Goal: Book appointment/travel/reservation

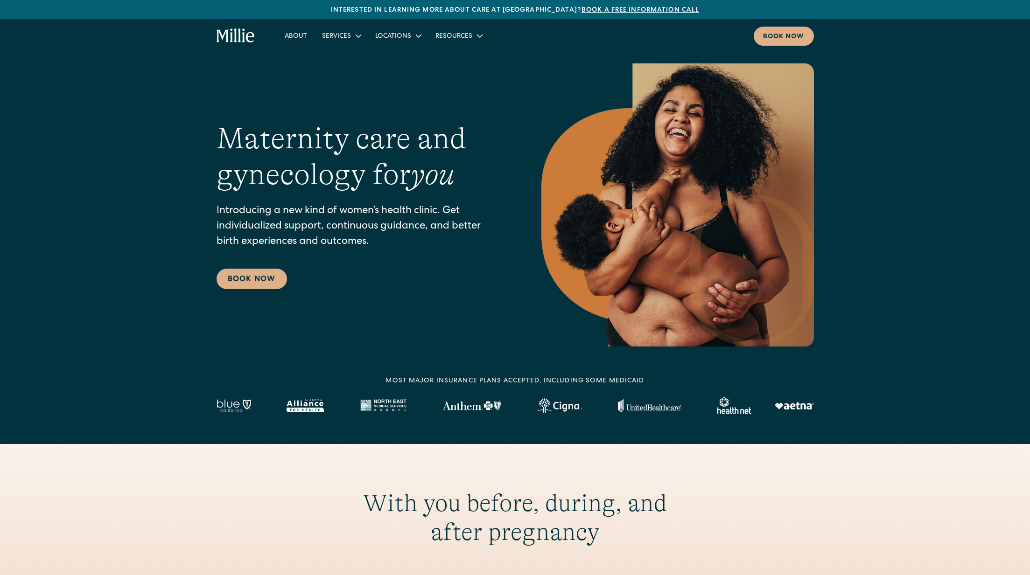
click at [715, 159] on img at bounding box center [677, 204] width 273 height 283
click at [257, 287] on link "Book Now" at bounding box center [252, 279] width 70 height 21
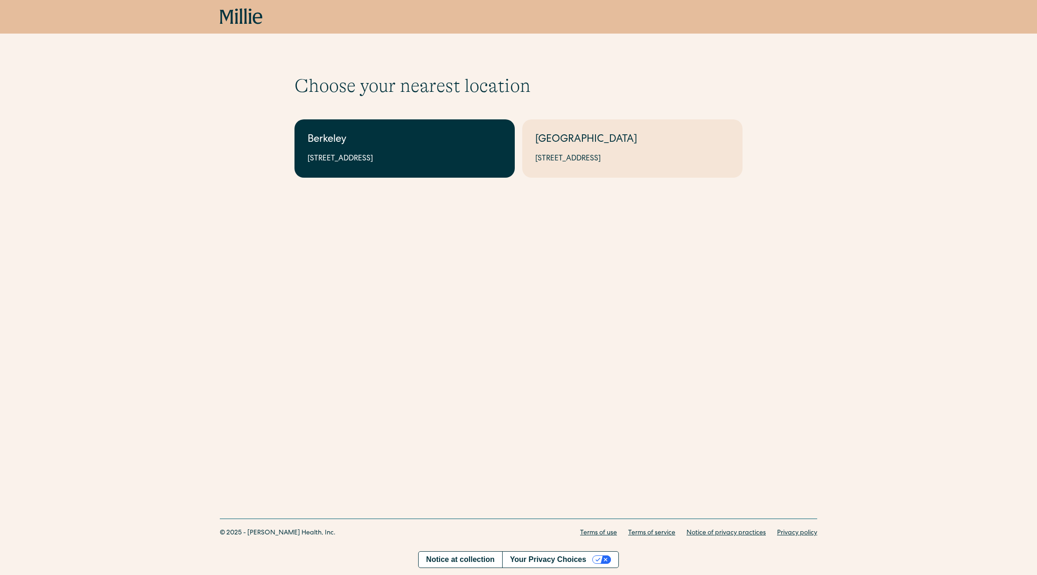
click at [428, 167] on link "Berkeley 2999 Regent St, Suite 524, Berkeley, CA 94705" at bounding box center [405, 148] width 220 height 58
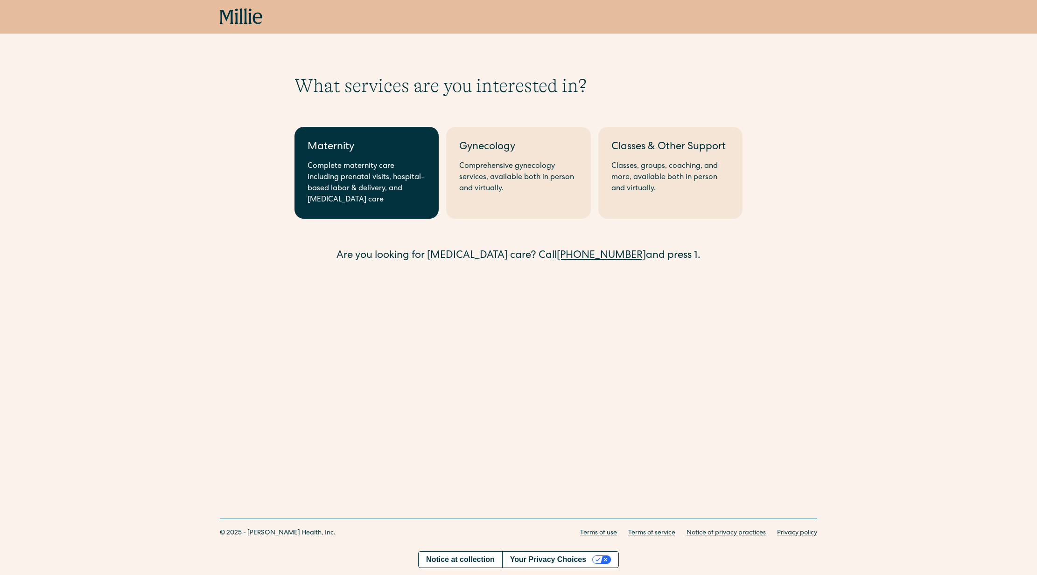
click at [370, 161] on div "Complete maternity care including prenatal visits, hospital-based labor & deliv…" at bounding box center [367, 183] width 118 height 45
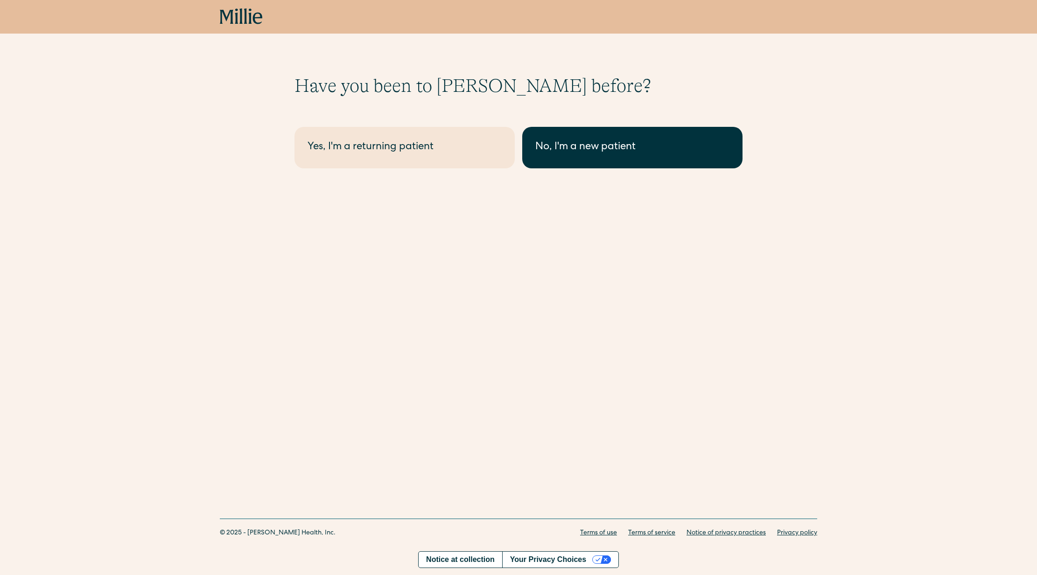
click at [582, 142] on div "No, I'm a new patient" at bounding box center [632, 147] width 194 height 15
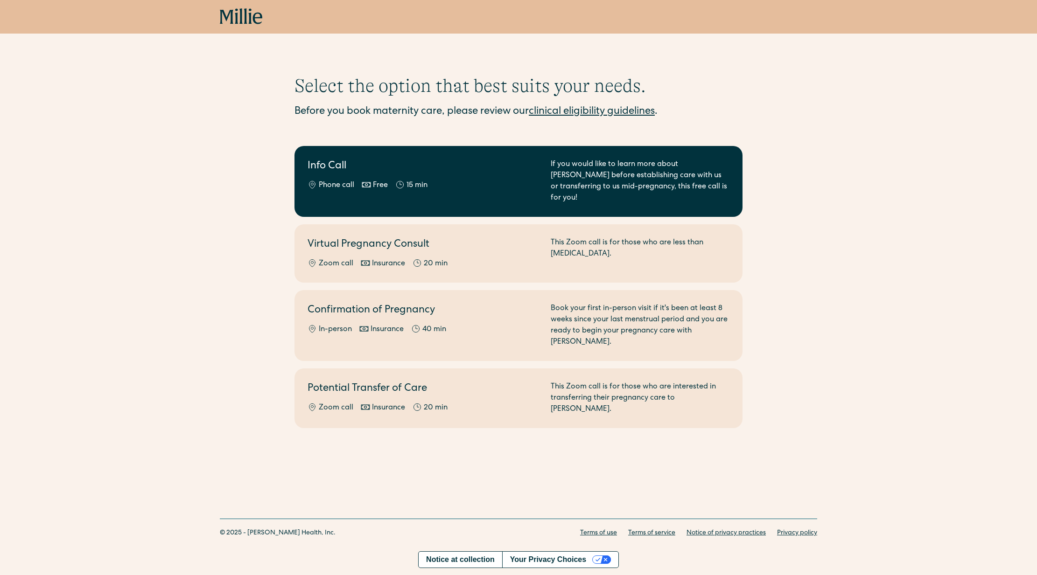
click at [496, 173] on h2 "Info Call" at bounding box center [424, 166] width 232 height 15
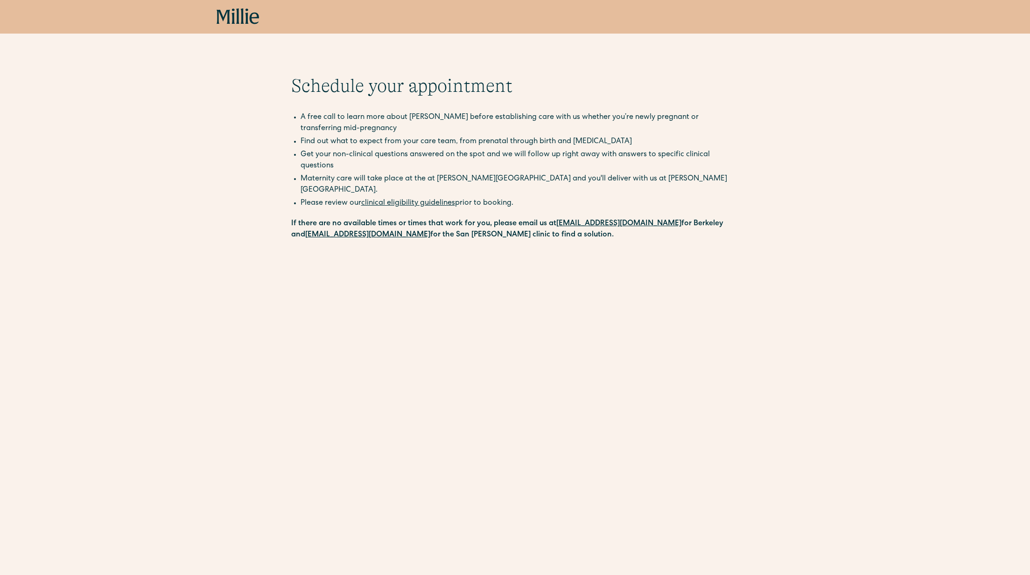
click at [247, 18] on icon at bounding box center [246, 15] width 3 height 15
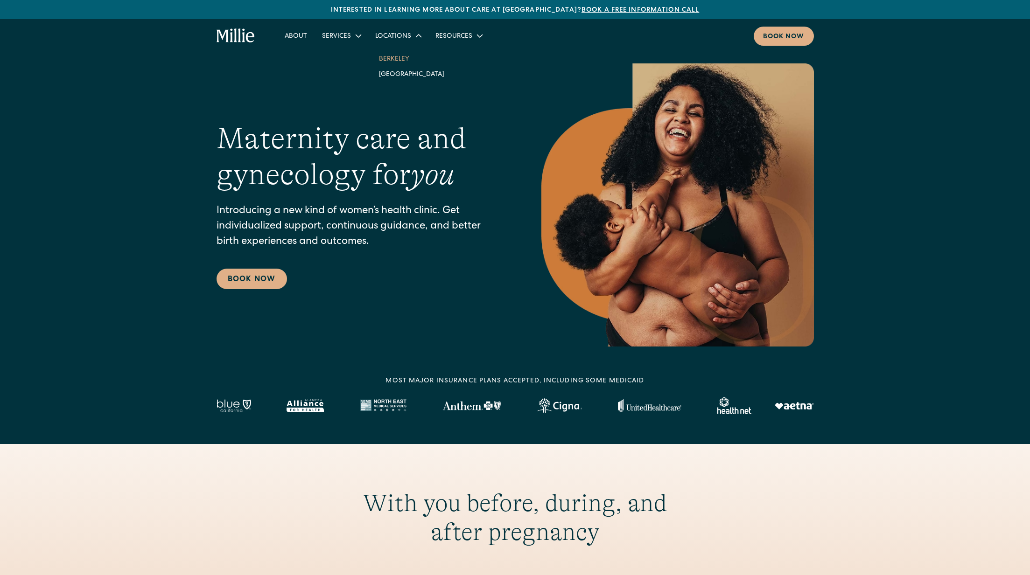
click at [392, 60] on link "Berkeley" at bounding box center [412, 58] width 80 height 15
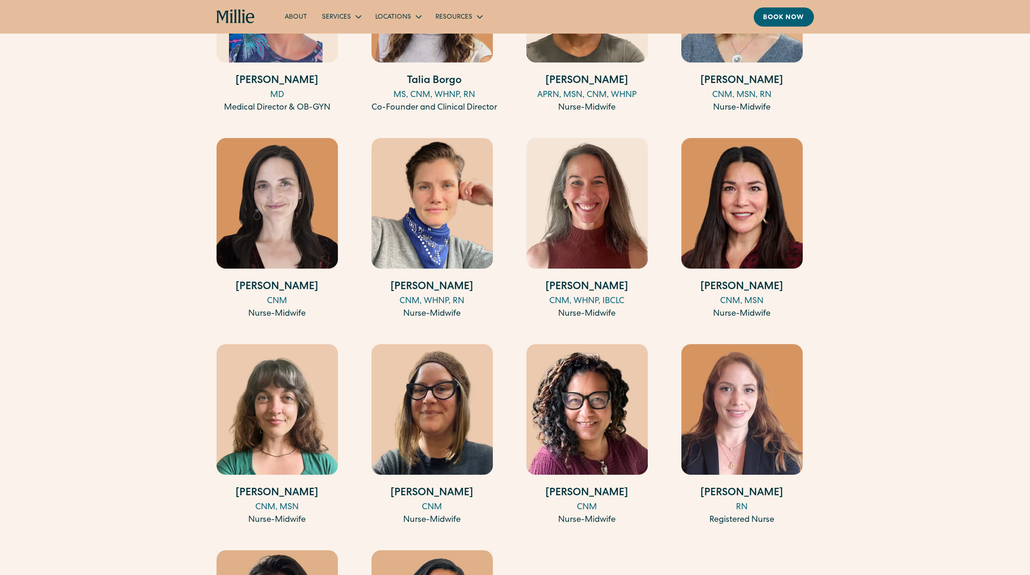
scroll to position [1434, 0]
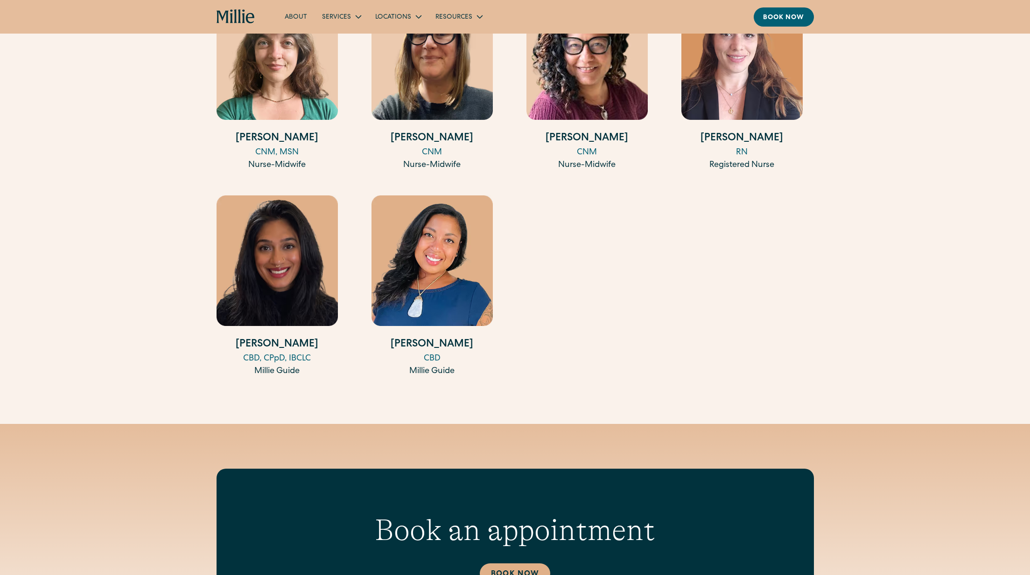
click at [394, 283] on img at bounding box center [432, 261] width 121 height 131
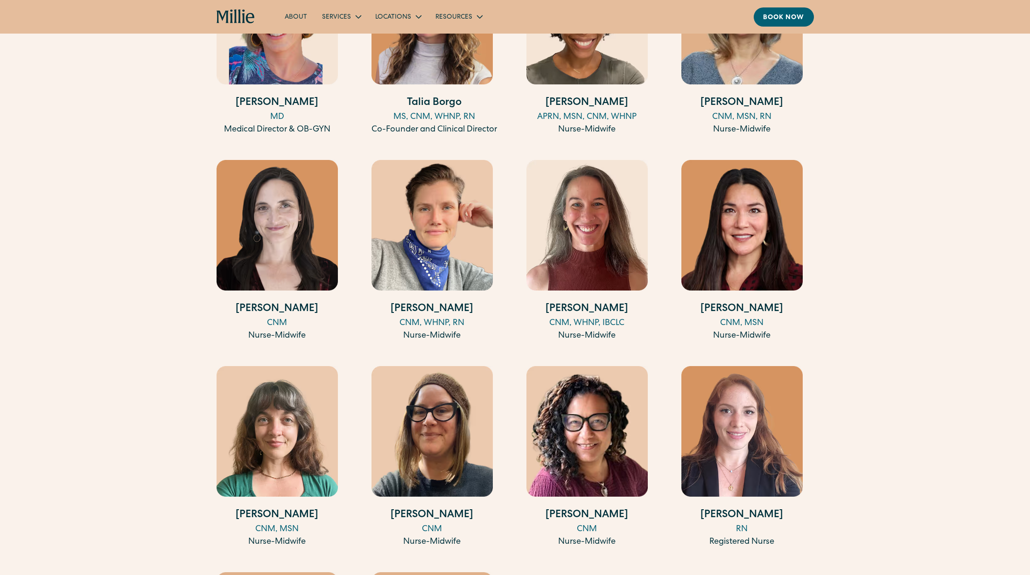
scroll to position [847, 0]
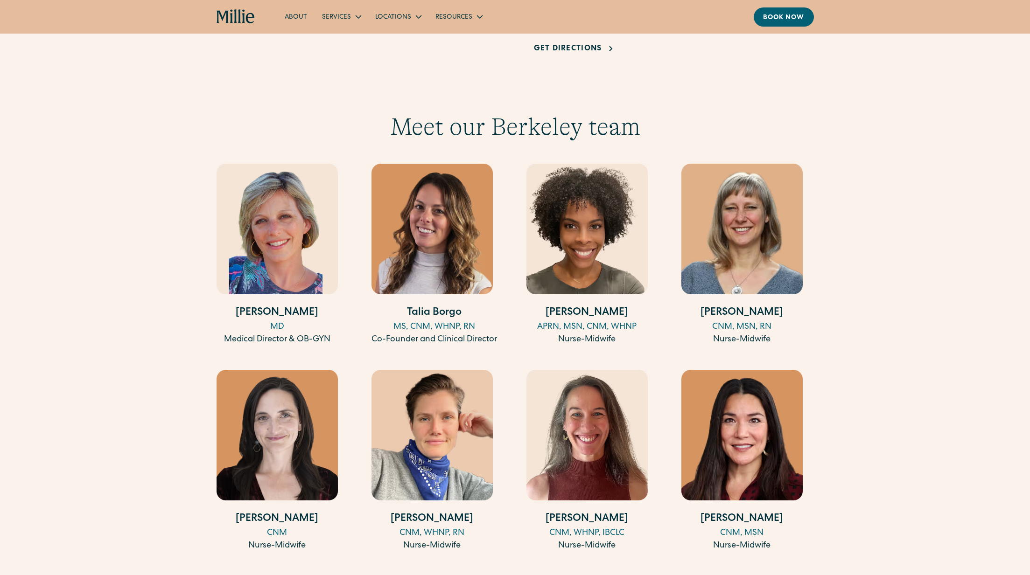
click at [424, 226] on img at bounding box center [432, 229] width 121 height 131
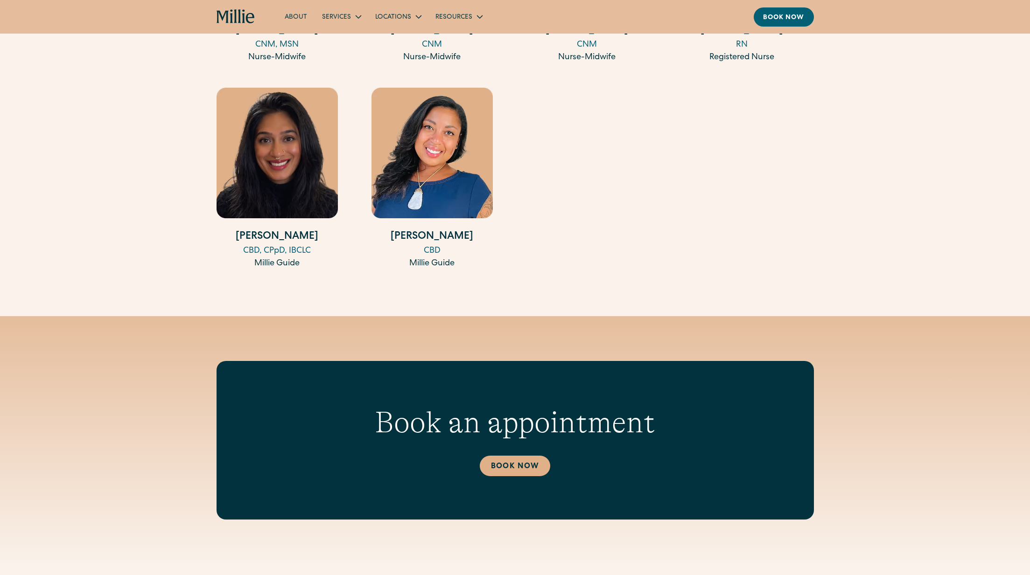
scroll to position [1494, 0]
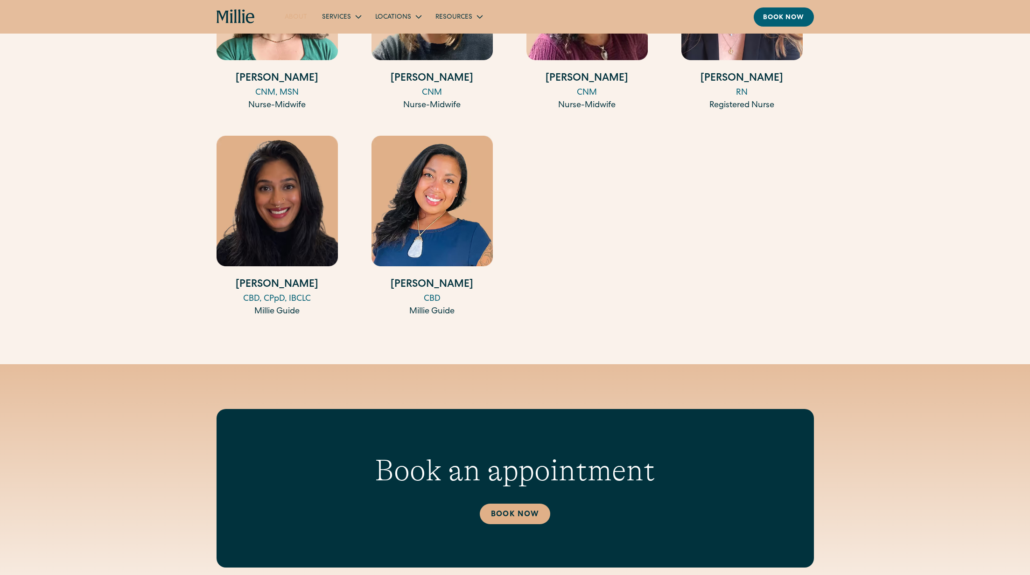
click at [285, 18] on link "About" at bounding box center [295, 16] width 37 height 15
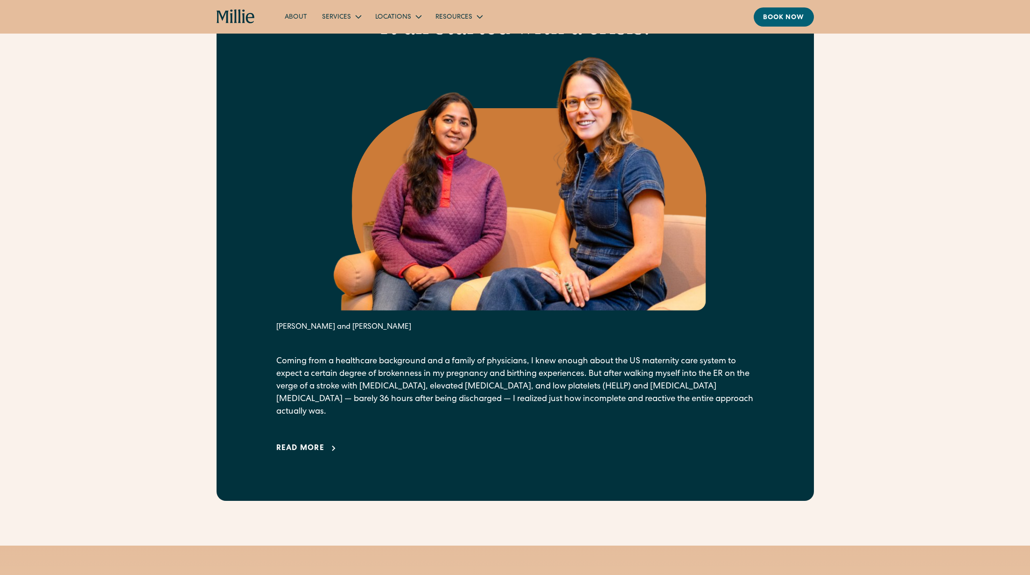
scroll to position [484, 0]
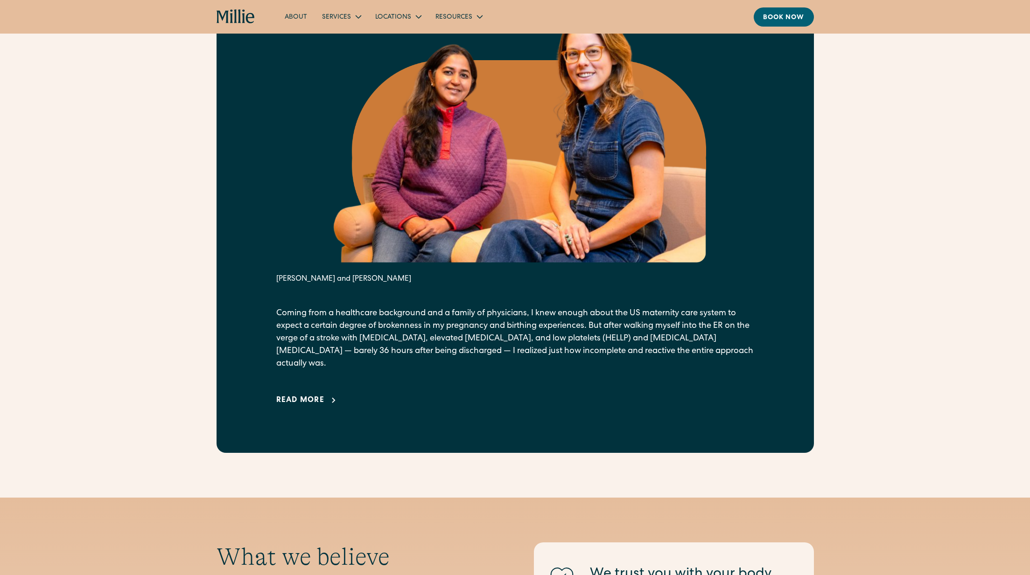
click at [320, 395] on div "Read more" at bounding box center [300, 400] width 49 height 11
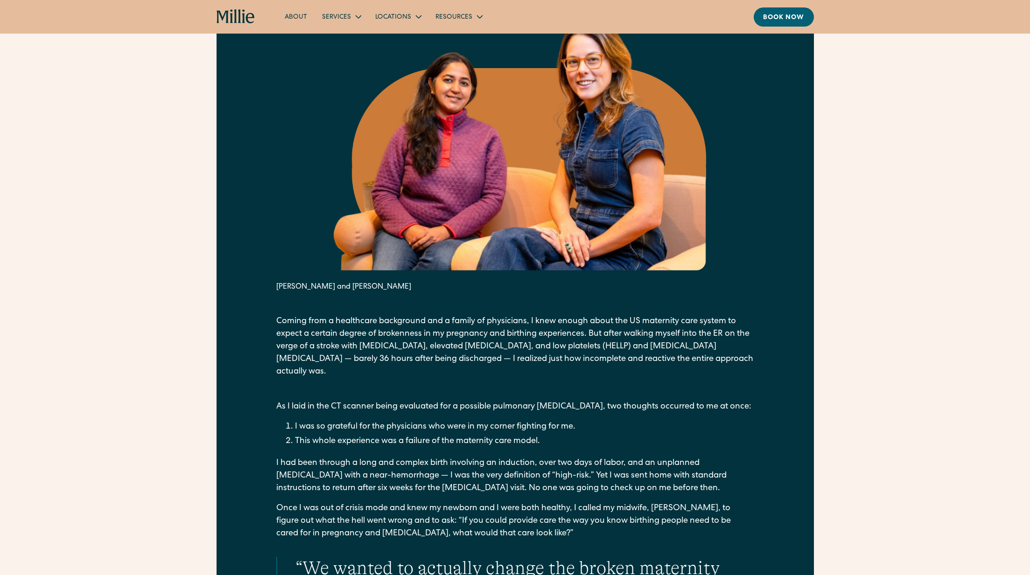
scroll to position [2641, 0]
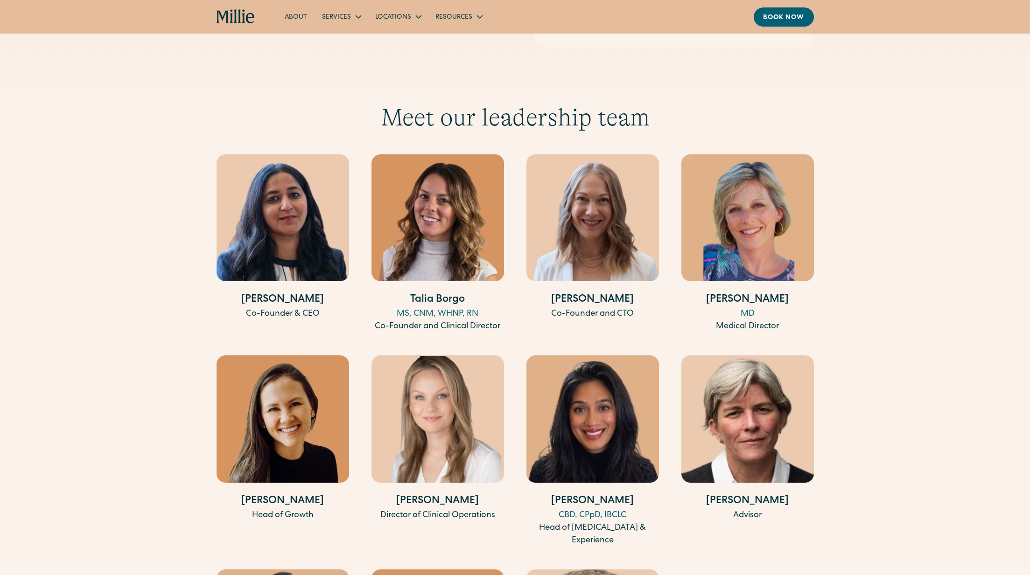
click at [275, 184] on img at bounding box center [283, 217] width 133 height 127
click at [290, 217] on img at bounding box center [283, 217] width 133 height 127
click at [280, 293] on h4 "Anu Sharma" at bounding box center [283, 300] width 133 height 15
click at [455, 202] on img at bounding box center [438, 217] width 133 height 127
click at [311, 230] on img at bounding box center [283, 217] width 133 height 127
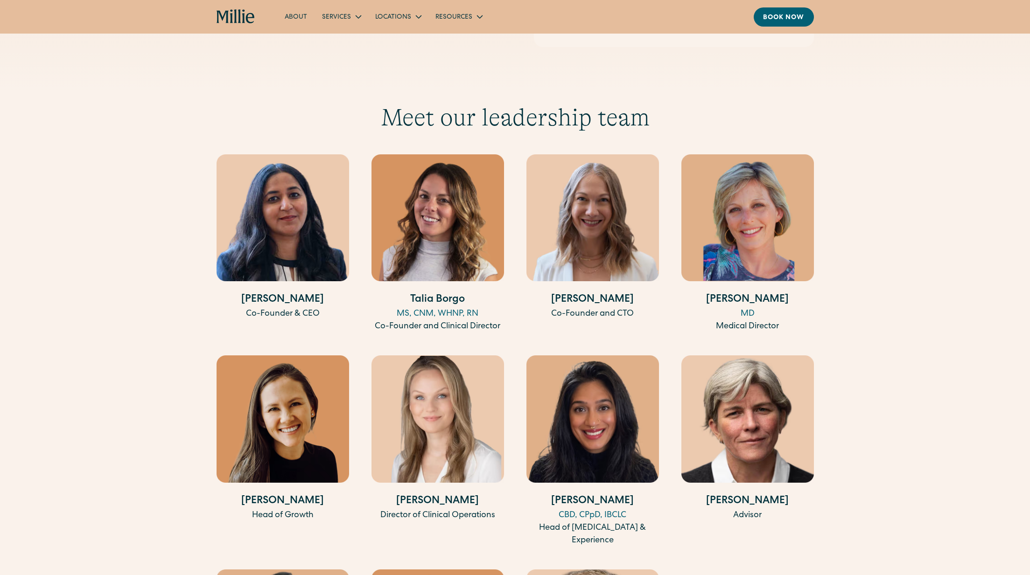
click at [506, 238] on div "Anu Sharma Co-Founder & CEO Talia Borgo MS, CNM, WHNP, RN Co-Founder and Clinic…" at bounding box center [515, 451] width 597 height 594
click at [621, 200] on img at bounding box center [592, 217] width 133 height 127
click at [809, 201] on img at bounding box center [747, 217] width 133 height 127
click at [571, 395] on img at bounding box center [592, 419] width 133 height 127
click at [443, 390] on img at bounding box center [438, 419] width 133 height 127
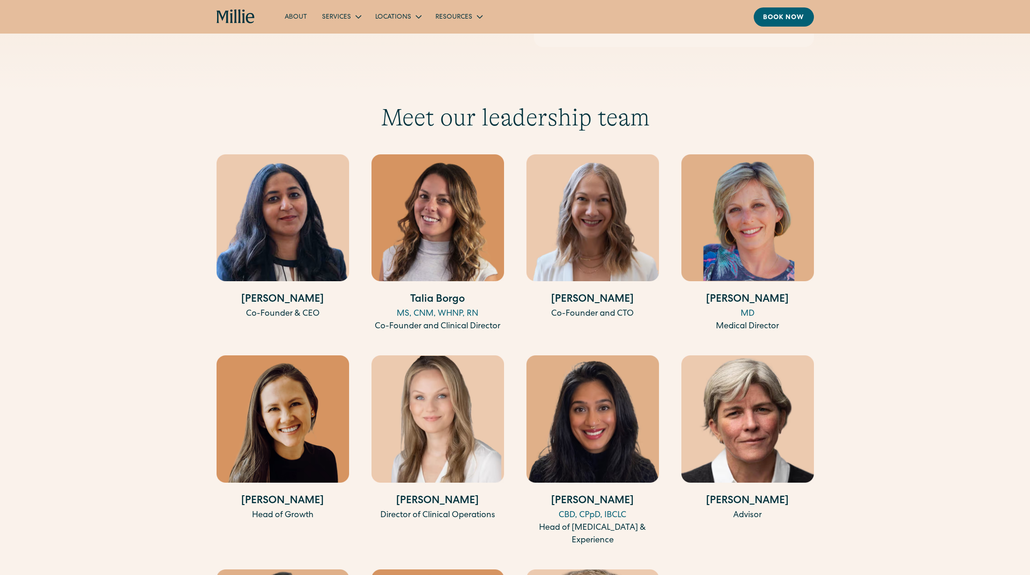
click at [297, 381] on img at bounding box center [283, 419] width 133 height 127
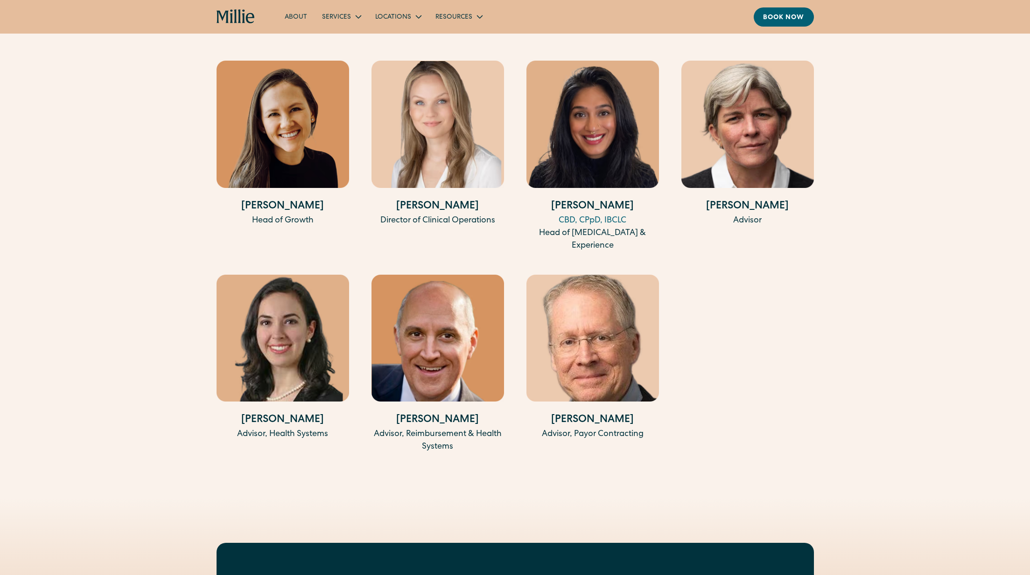
scroll to position [3230, 0]
